Goal: Information Seeking & Learning: Learn about a topic

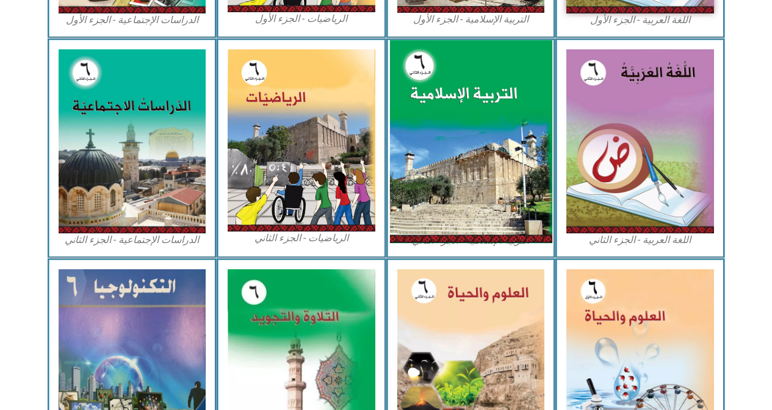
scroll to position [549, 0]
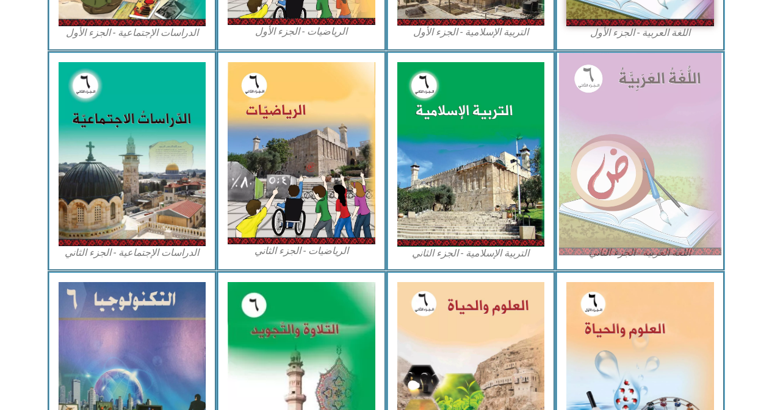
click at [646, 100] on img at bounding box center [640, 154] width 162 height 202
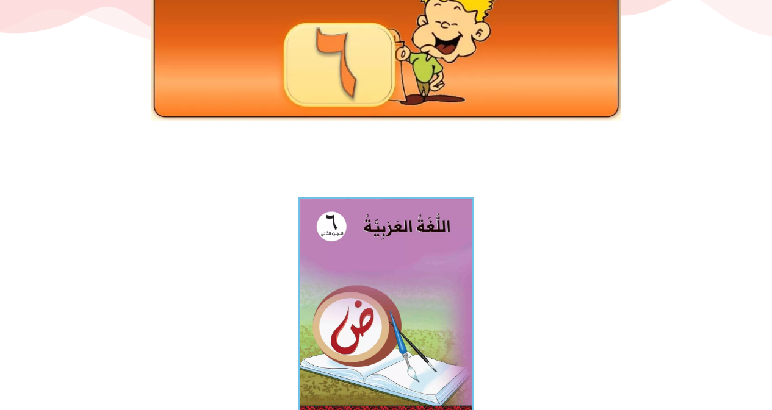
scroll to position [183, 0]
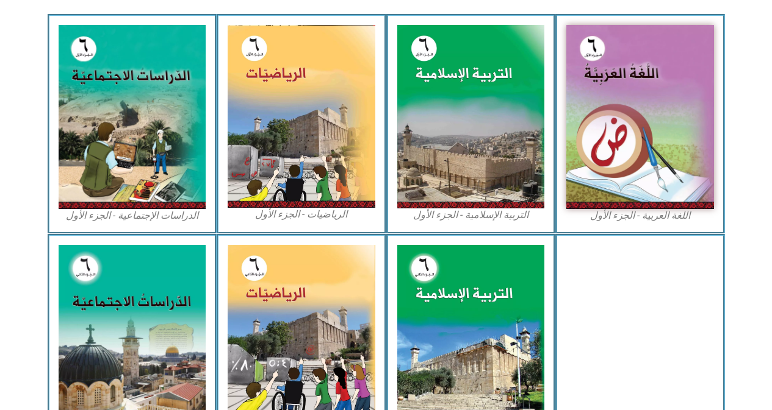
scroll to position [244, 0]
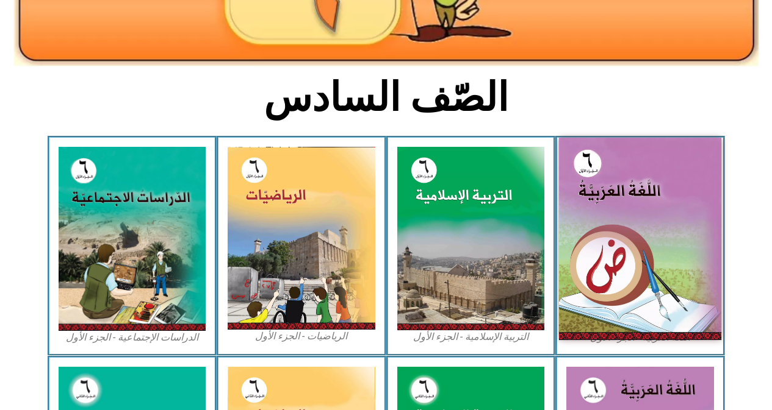
click at [584, 282] on img at bounding box center [640, 239] width 162 height 202
click at [668, 201] on img at bounding box center [640, 239] width 162 height 202
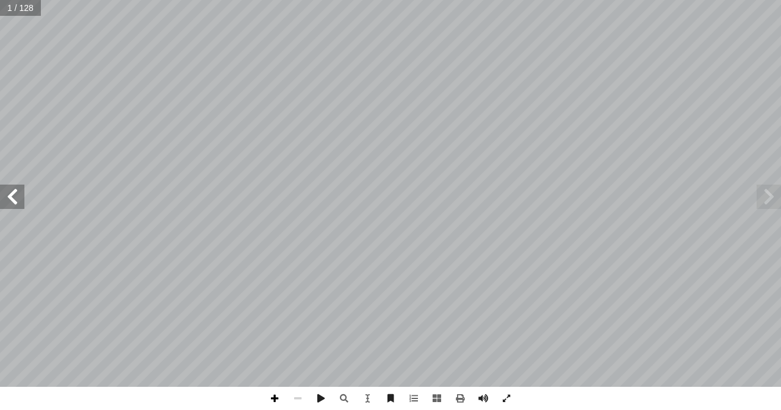
click at [270, 398] on span at bounding box center [274, 398] width 23 height 23
click at [271, 397] on span at bounding box center [274, 398] width 23 height 23
click at [270, 395] on span at bounding box center [274, 398] width 23 height 23
click at [270, 393] on span at bounding box center [274, 398] width 23 height 23
click at [271, 392] on span at bounding box center [274, 398] width 23 height 23
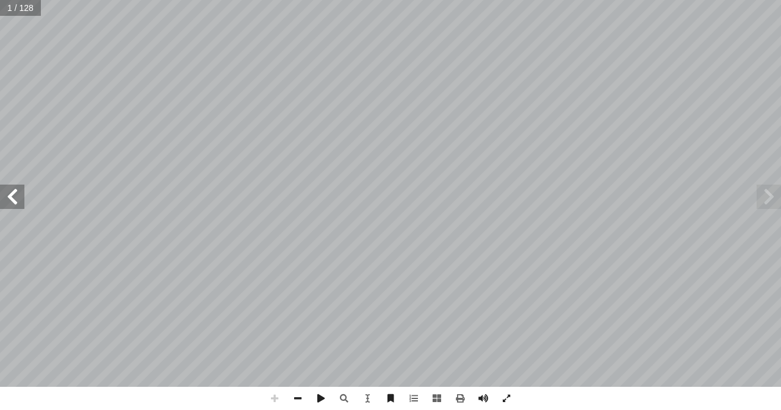
click at [268, 404] on span at bounding box center [274, 398] width 23 height 23
click at [278, 394] on span at bounding box center [274, 398] width 23 height 23
click at [278, 393] on span at bounding box center [274, 398] width 23 height 23
click at [277, 394] on span at bounding box center [274, 398] width 23 height 23
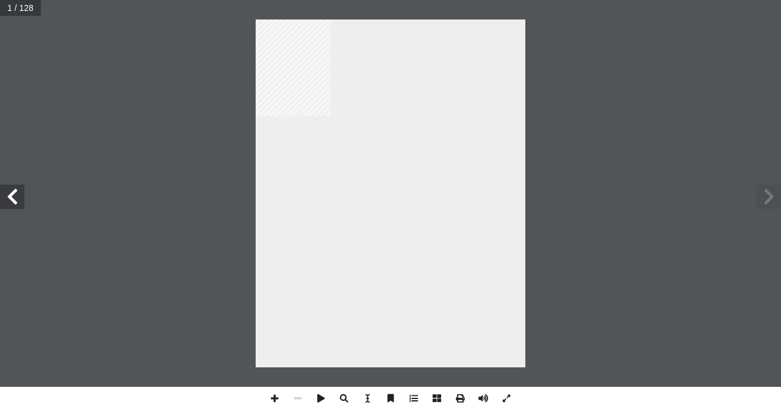
click at [7, 201] on span at bounding box center [12, 197] width 24 height 24
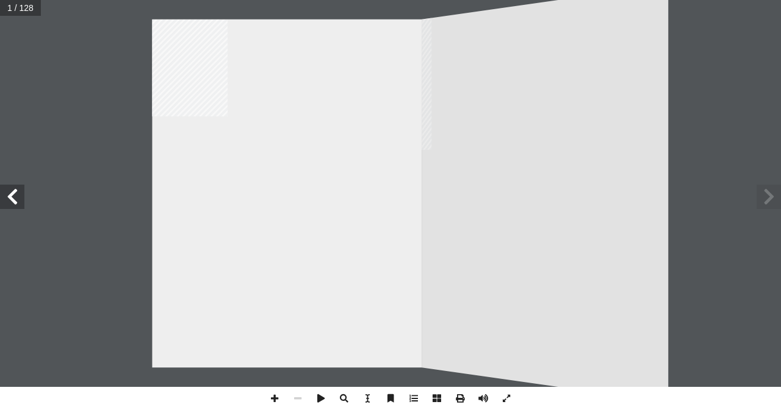
click at [7, 198] on span at bounding box center [12, 197] width 24 height 24
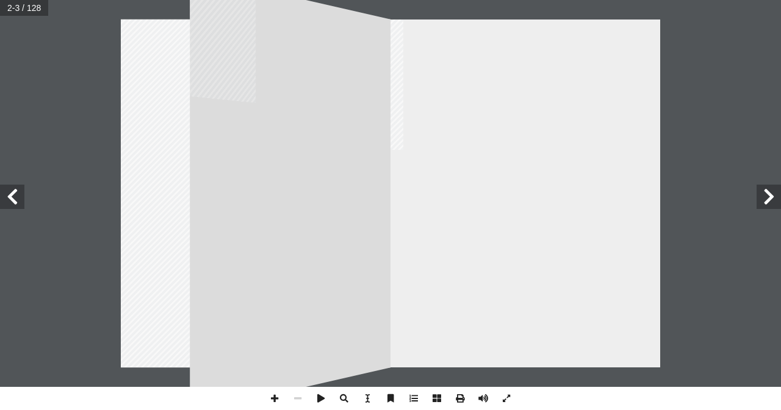
click at [7, 197] on span at bounding box center [12, 197] width 24 height 24
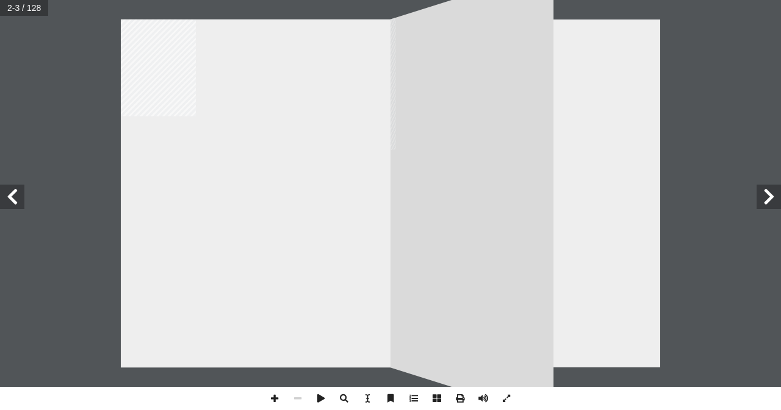
click at [7, 196] on span at bounding box center [12, 197] width 24 height 24
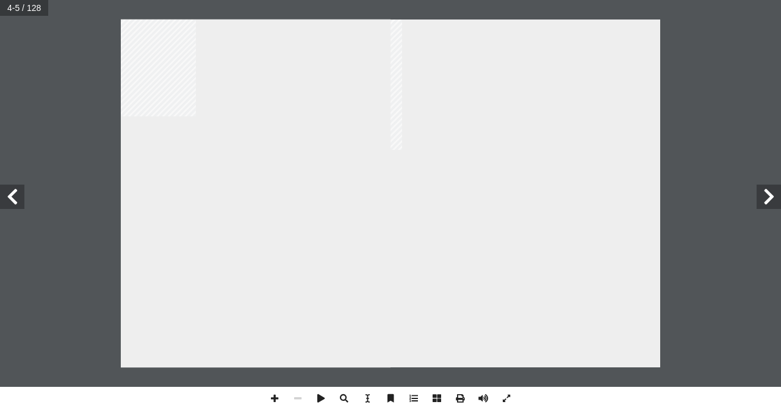
click at [7, 196] on span at bounding box center [12, 197] width 24 height 24
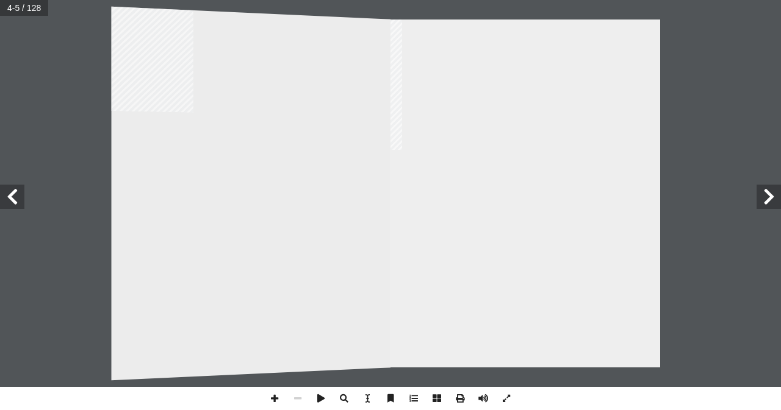
click at [7, 195] on span at bounding box center [12, 197] width 24 height 24
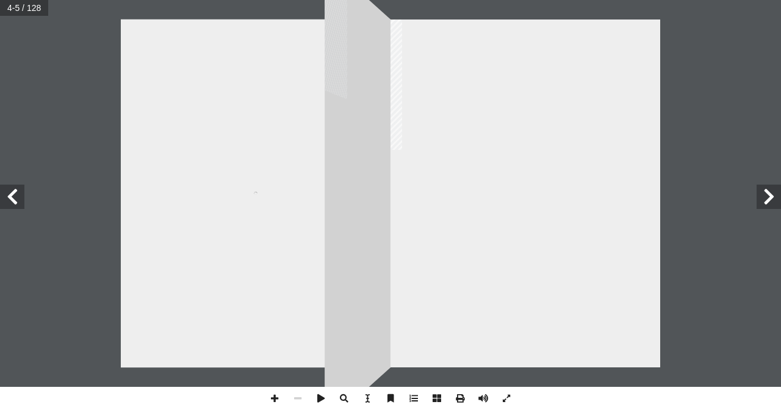
click at [8, 193] on span at bounding box center [12, 197] width 24 height 24
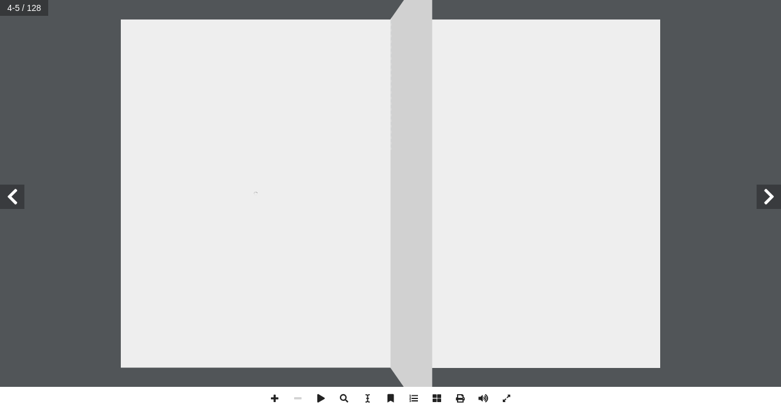
click at [10, 190] on span at bounding box center [12, 197] width 24 height 24
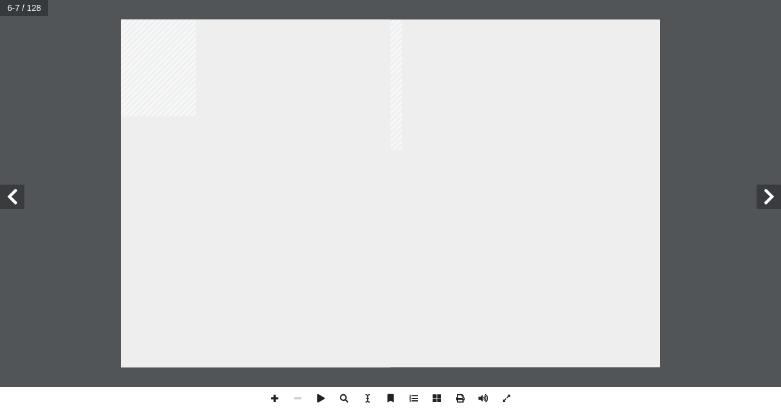
click at [11, 188] on span at bounding box center [12, 197] width 24 height 24
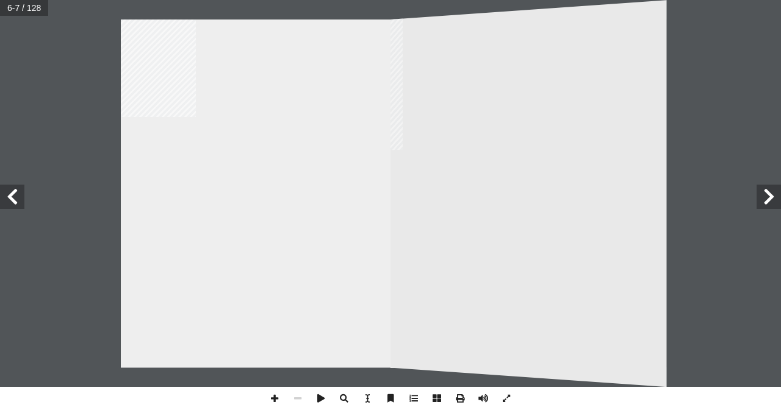
click at [12, 187] on span at bounding box center [12, 197] width 24 height 24
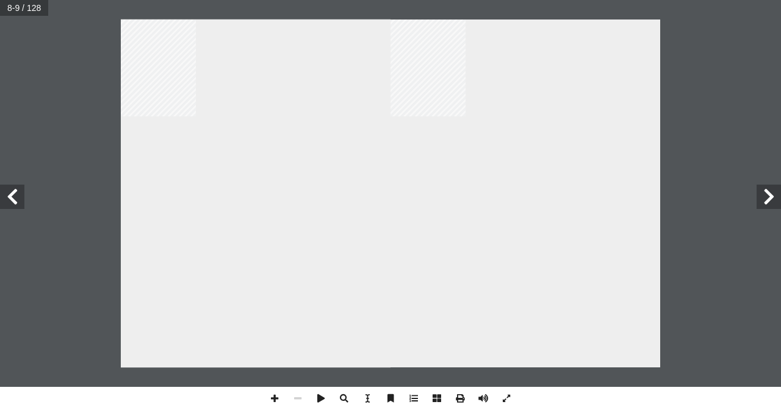
click at [13, 188] on span at bounding box center [12, 197] width 24 height 24
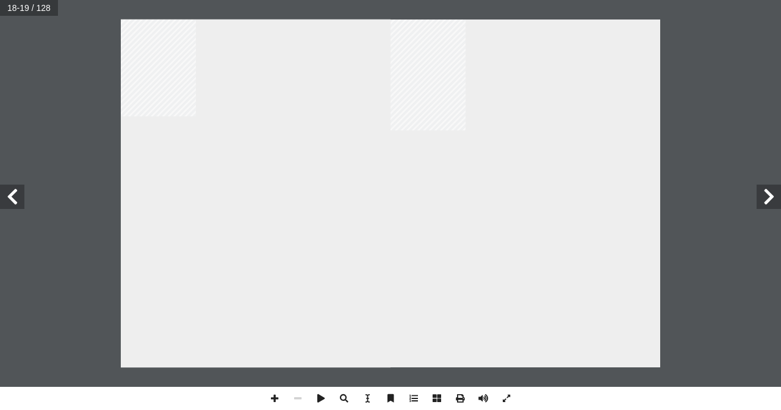
click at [777, 195] on span at bounding box center [768, 197] width 24 height 24
click at [2, 180] on div "١٧ َ ة ّ ز َ في غ ٌ ع ِ ر � ش شارع عمر المختار : ِّ ص َّ ي الن َ د َ ي َ ن ْ ي …" at bounding box center [390, 193] width 781 height 387
click at [15, 199] on span at bounding box center [12, 197] width 24 height 24
click at [494, 274] on div "١٤ َ ين َ ب ّ وتي َّ الص ِ مييز َّ الت ِ ة َ ريق َ لى ط إ ا ِ جوع ُّ الر ِ ب ِ …" at bounding box center [525, 194] width 270 height 349
click at [780, 204] on span at bounding box center [768, 197] width 24 height 24
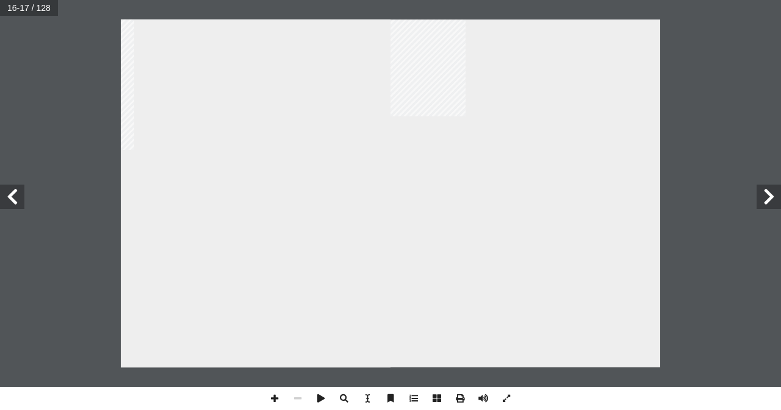
click at [780, 203] on span at bounding box center [768, 197] width 24 height 24
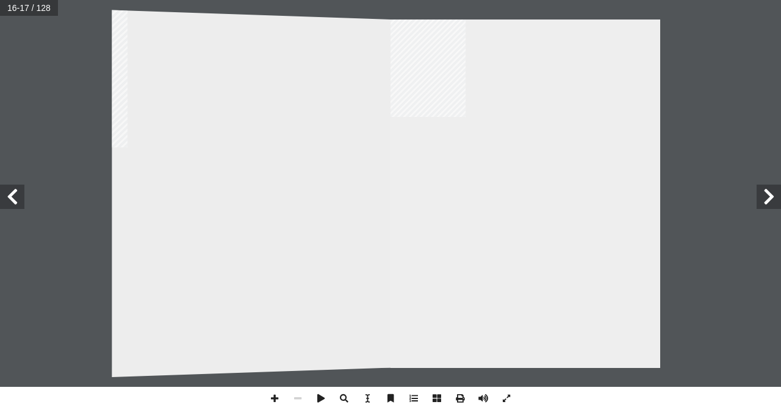
click at [780, 203] on span at bounding box center [768, 197] width 24 height 24
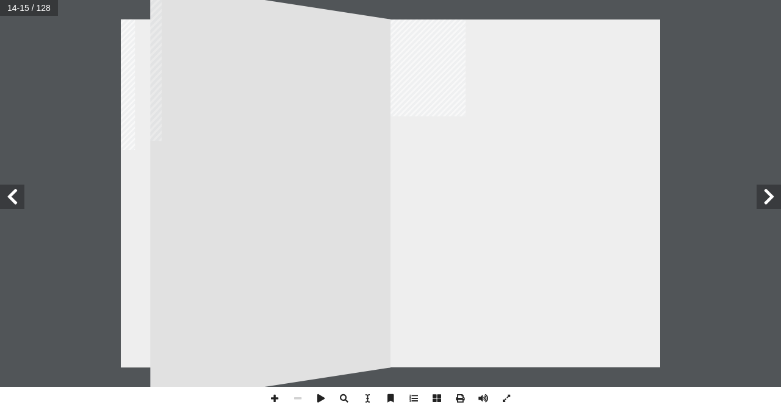
click at [780, 203] on span at bounding box center [768, 197] width 24 height 24
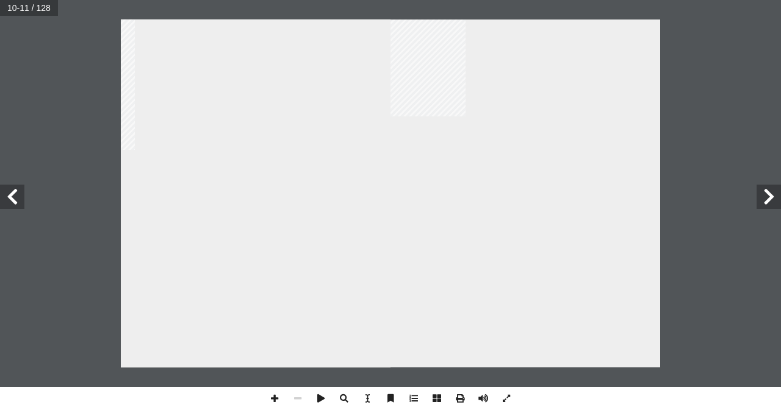
click at [13, 207] on span at bounding box center [12, 197] width 24 height 24
click at [13, 204] on span at bounding box center [12, 197] width 24 height 24
